Goal: Task Accomplishment & Management: Manage account settings

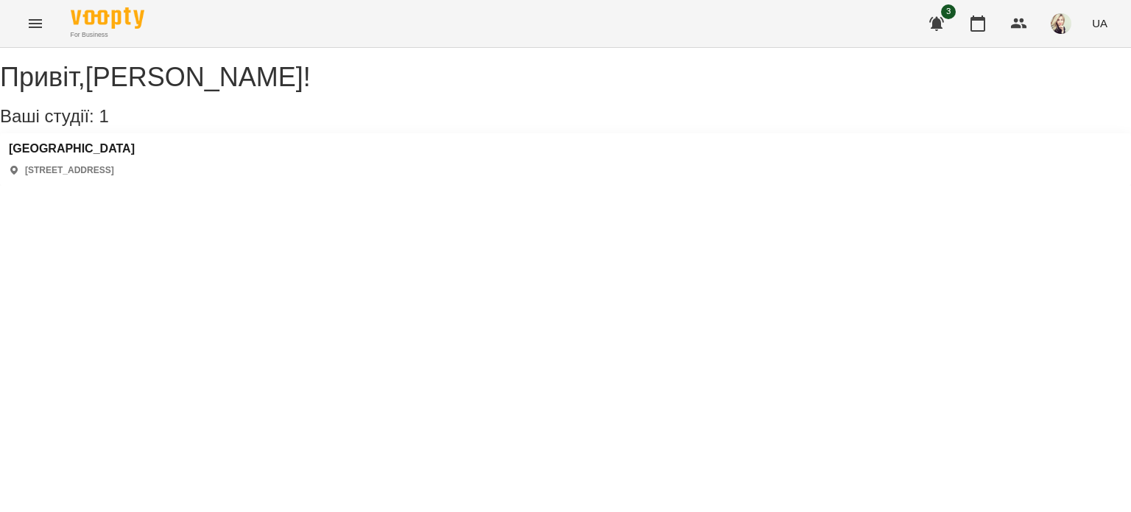
click at [50, 24] on button "Menu" at bounding box center [35, 23] width 35 height 35
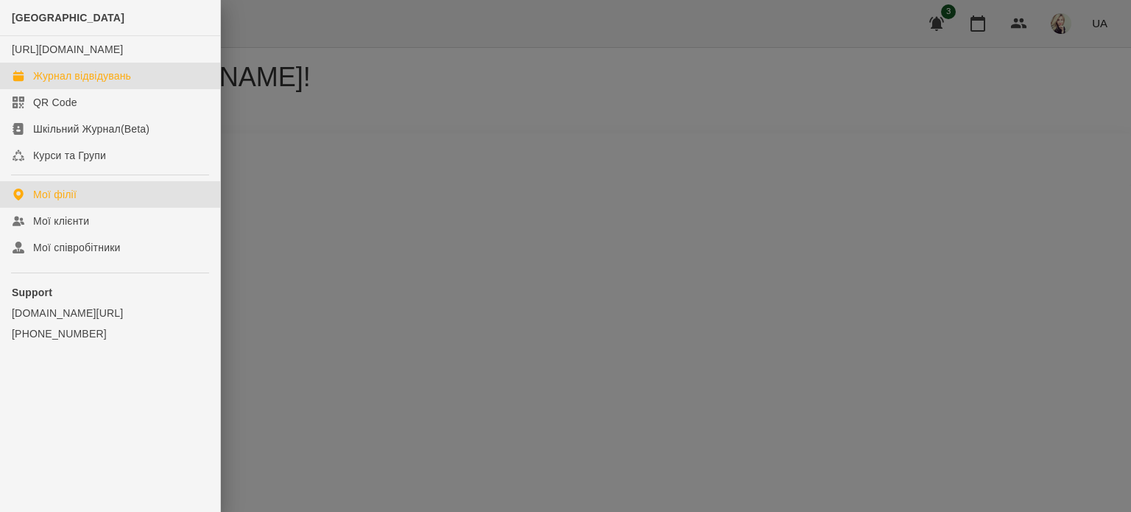
click at [31, 89] on link "Журнал відвідувань" at bounding box center [110, 76] width 220 height 26
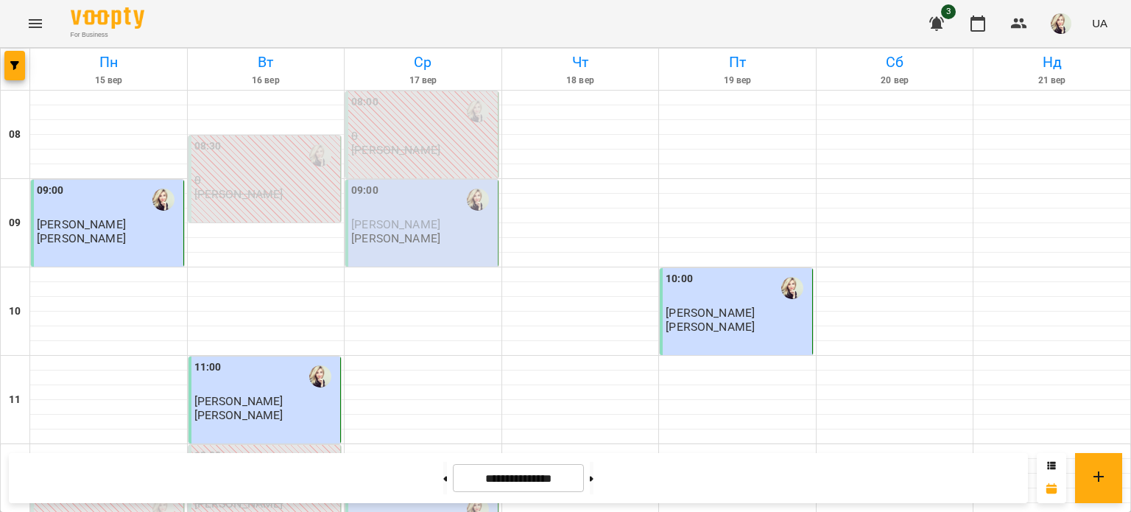
click at [409, 208] on div "09:00" at bounding box center [423, 200] width 144 height 34
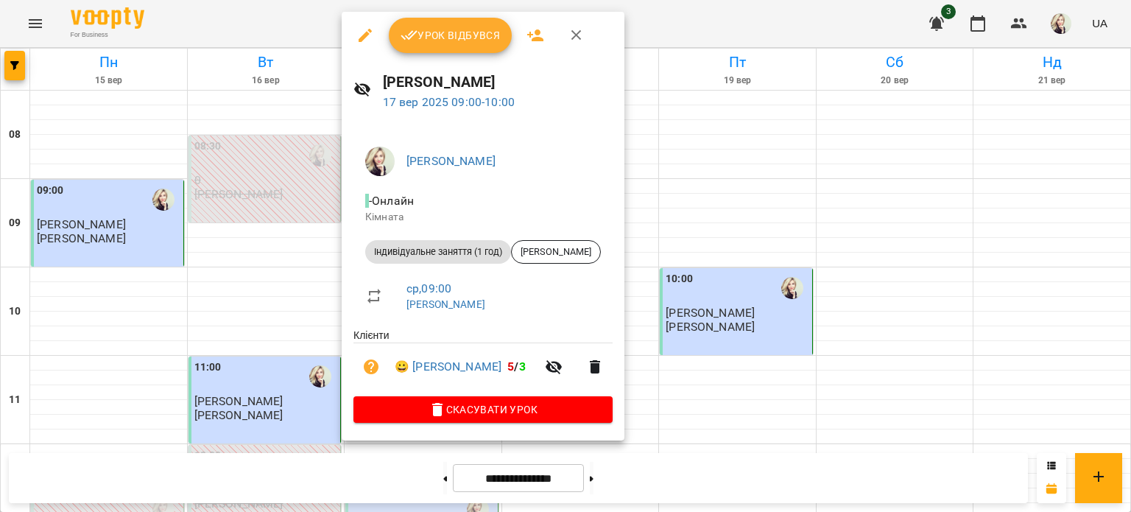
click at [410, 38] on icon "button" at bounding box center [409, 35] width 18 height 18
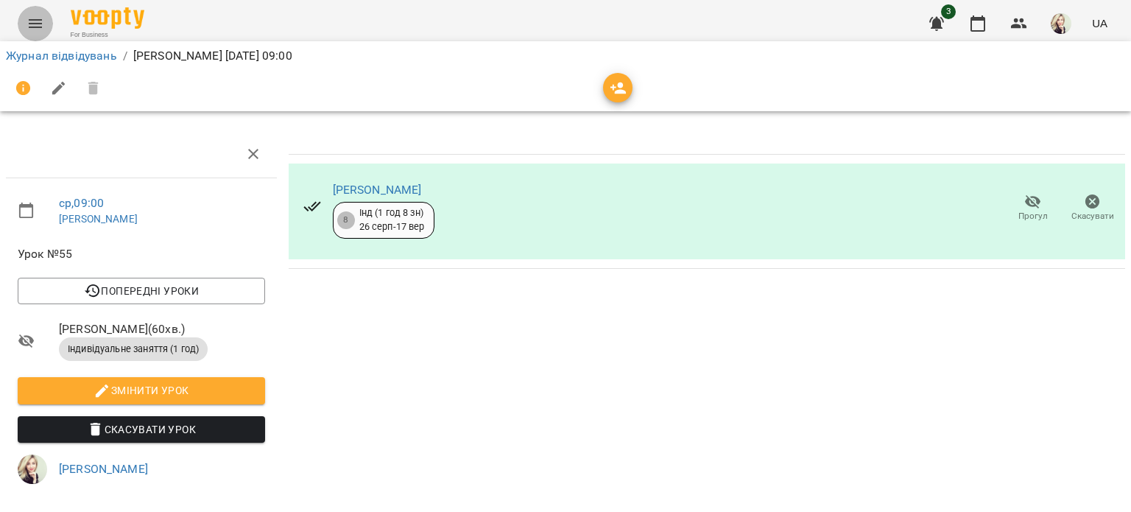
click at [40, 21] on icon "Menu" at bounding box center [35, 24] width 18 height 18
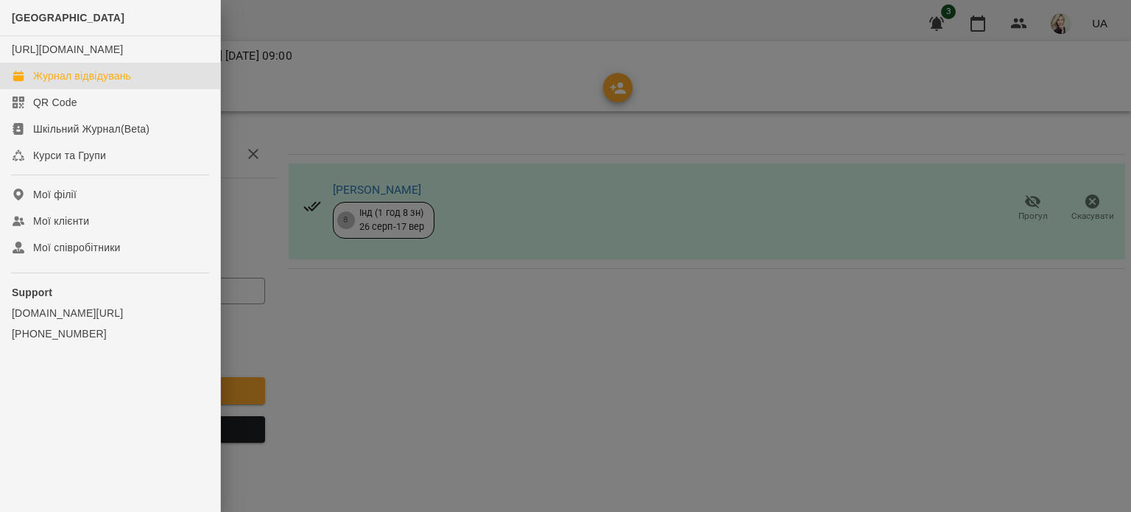
click at [51, 83] on div "Журнал відвідувань" at bounding box center [82, 75] width 98 height 15
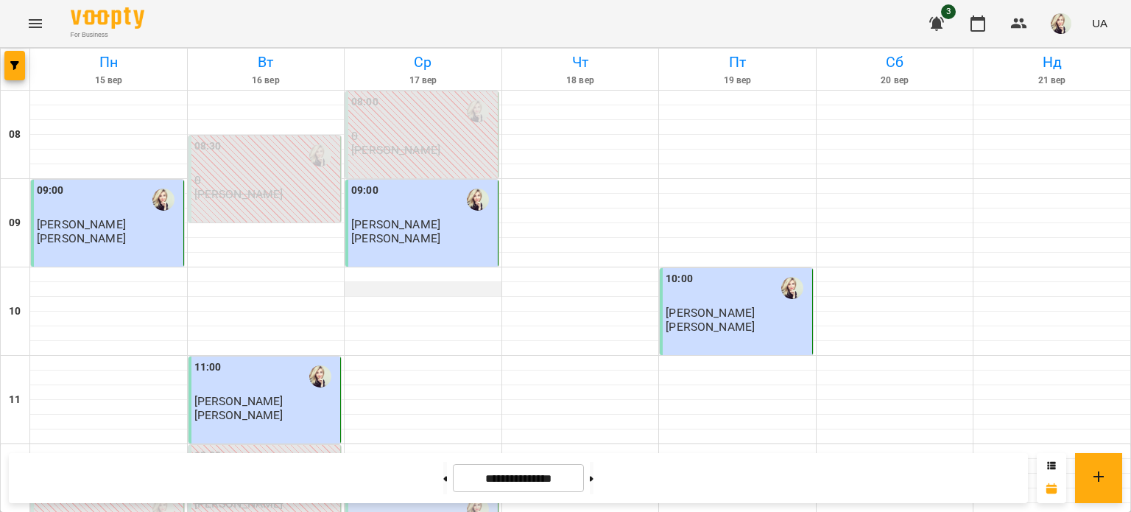
scroll to position [294, 0]
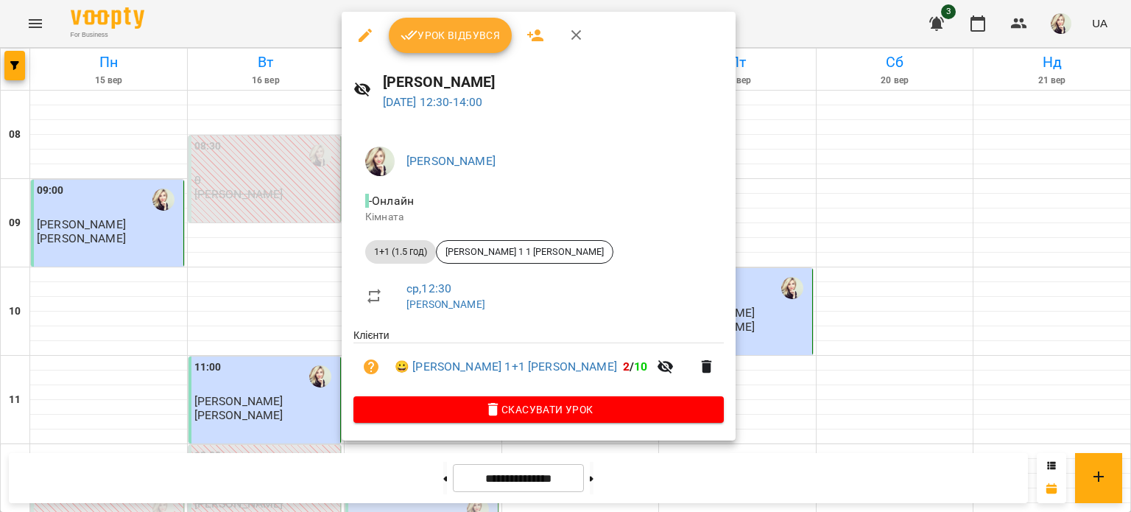
click at [411, 38] on icon "button" at bounding box center [408, 36] width 17 height 10
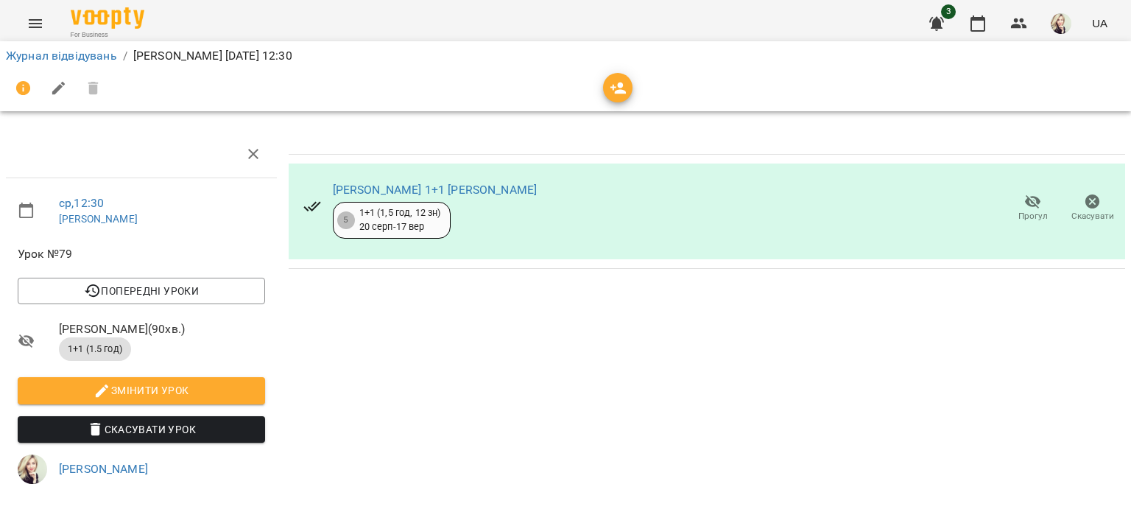
click at [57, 90] on icon "button" at bounding box center [58, 88] width 13 height 13
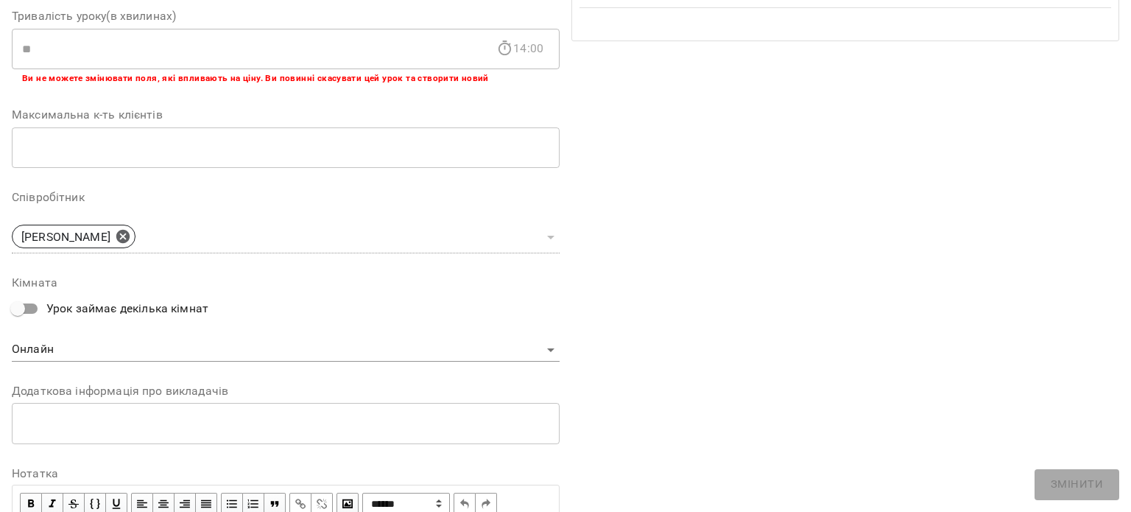
scroll to position [390, 0]
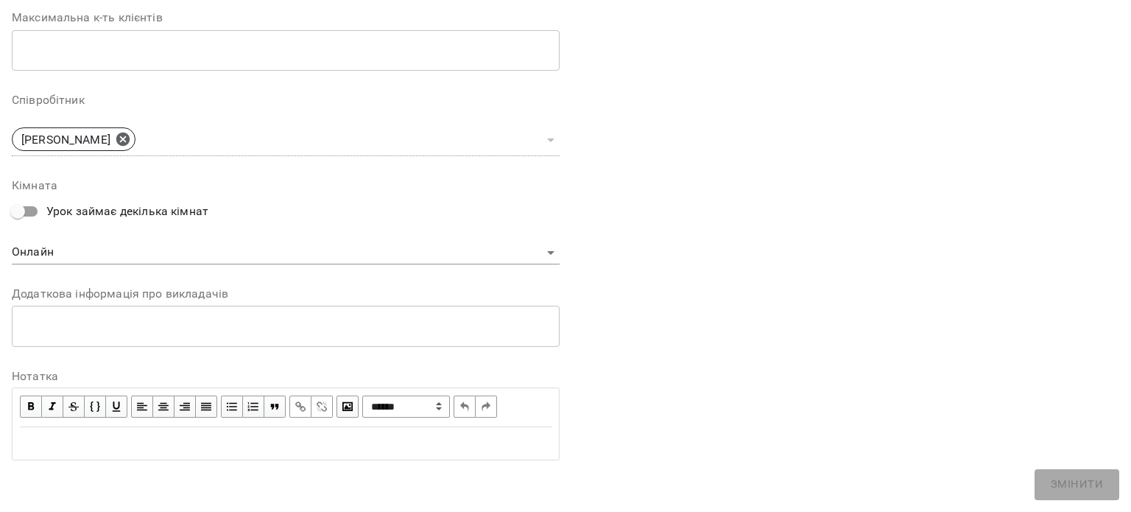
click at [269, 439] on div "Edit text" at bounding box center [285, 443] width 531 height 18
